Goal: Check status: Check status

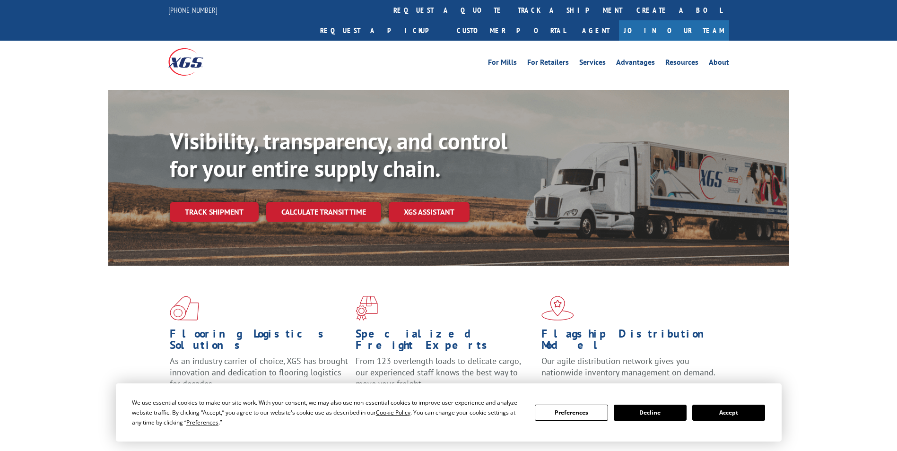
click at [735, 412] on button "Accept" at bounding box center [729, 413] width 73 height 16
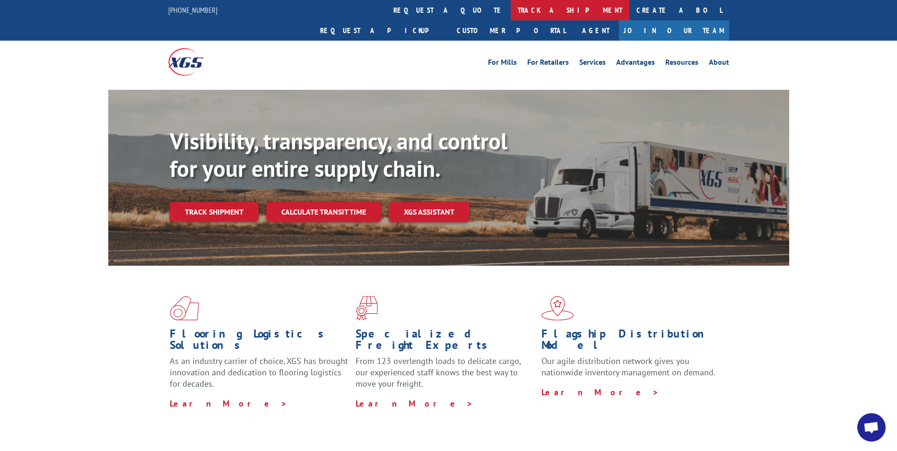
click at [511, 10] on link "track a shipment" at bounding box center [570, 10] width 119 height 20
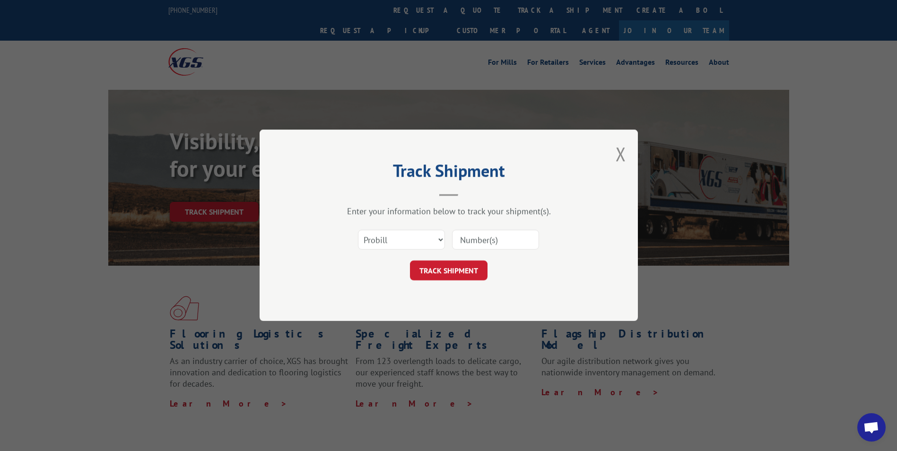
click at [461, 242] on input at bounding box center [495, 240] width 87 height 20
paste input "17517938"
type input "17517938"
click at [454, 274] on button "TRACK SHIPMENT" at bounding box center [449, 271] width 78 height 20
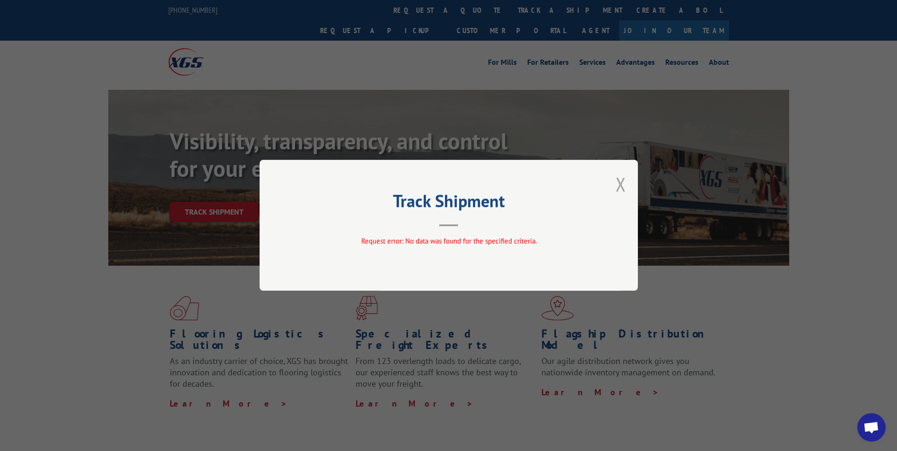
click at [620, 184] on button "Close modal" at bounding box center [621, 184] width 10 height 25
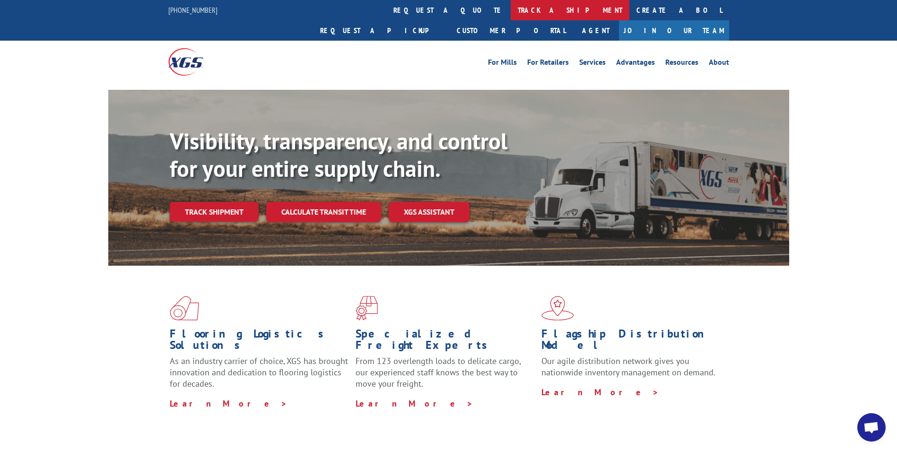
click at [511, 10] on link "track a shipment" at bounding box center [570, 10] width 119 height 20
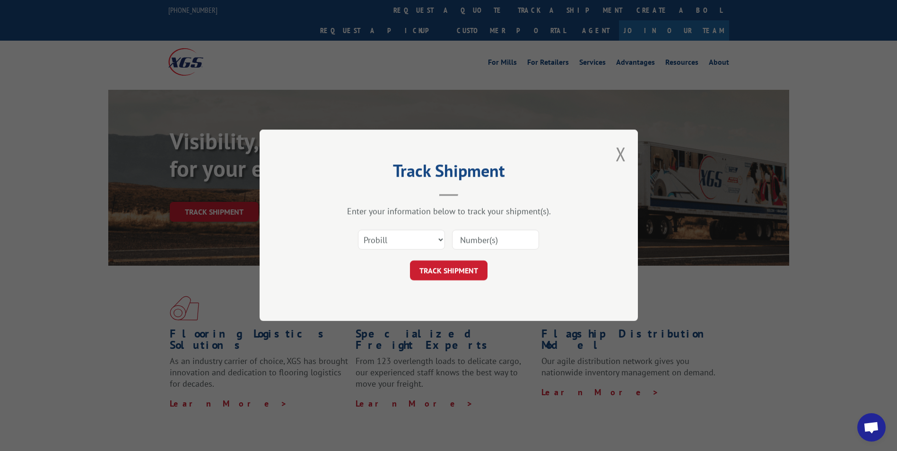
paste input "17517848"
type input "17517848"
click at [438, 274] on button "TRACK SHIPMENT" at bounding box center [449, 271] width 78 height 20
